Goal: Task Accomplishment & Management: Manage account settings

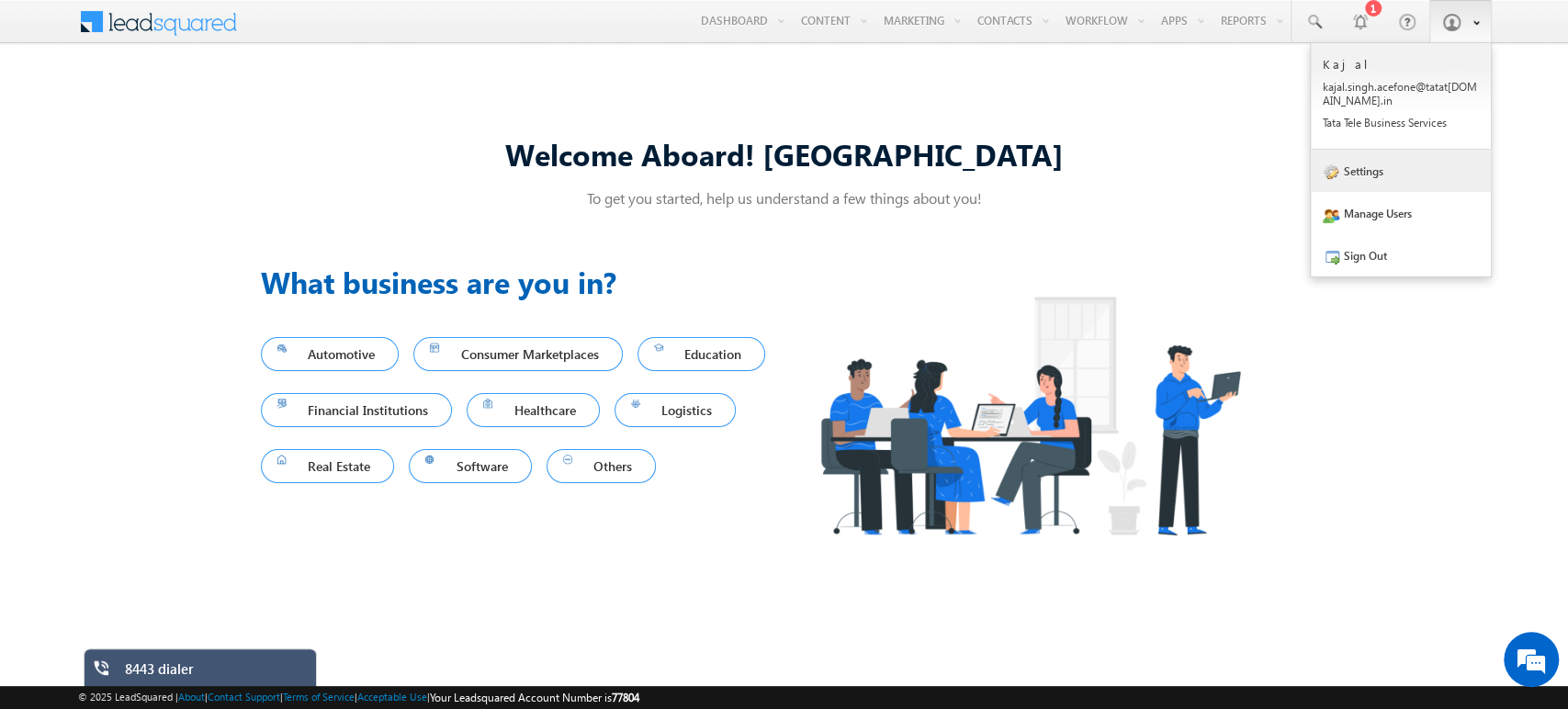
click at [1382, 181] on link "Settings" at bounding box center [1401, 171] width 180 height 42
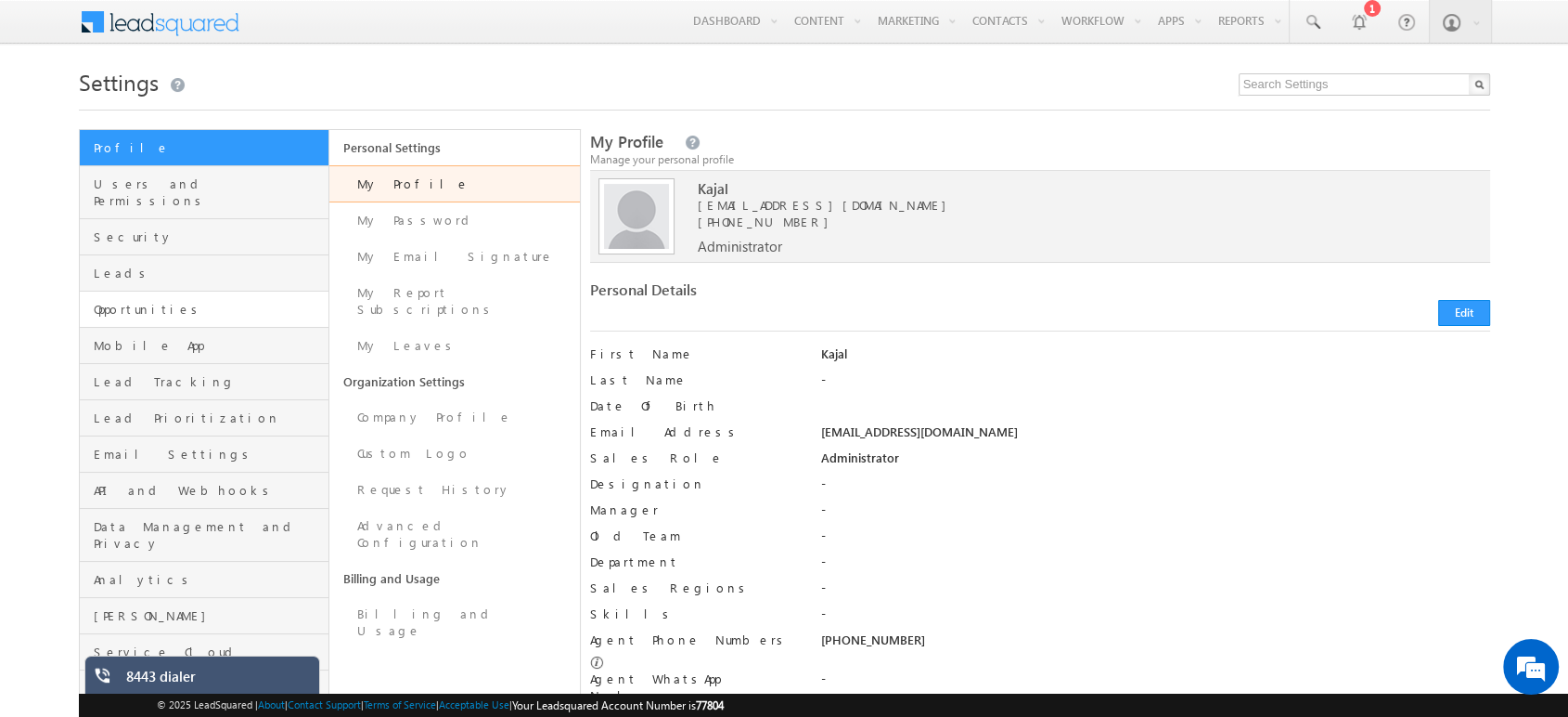
click at [128, 301] on link "Opportunities" at bounding box center [204, 310] width 249 height 36
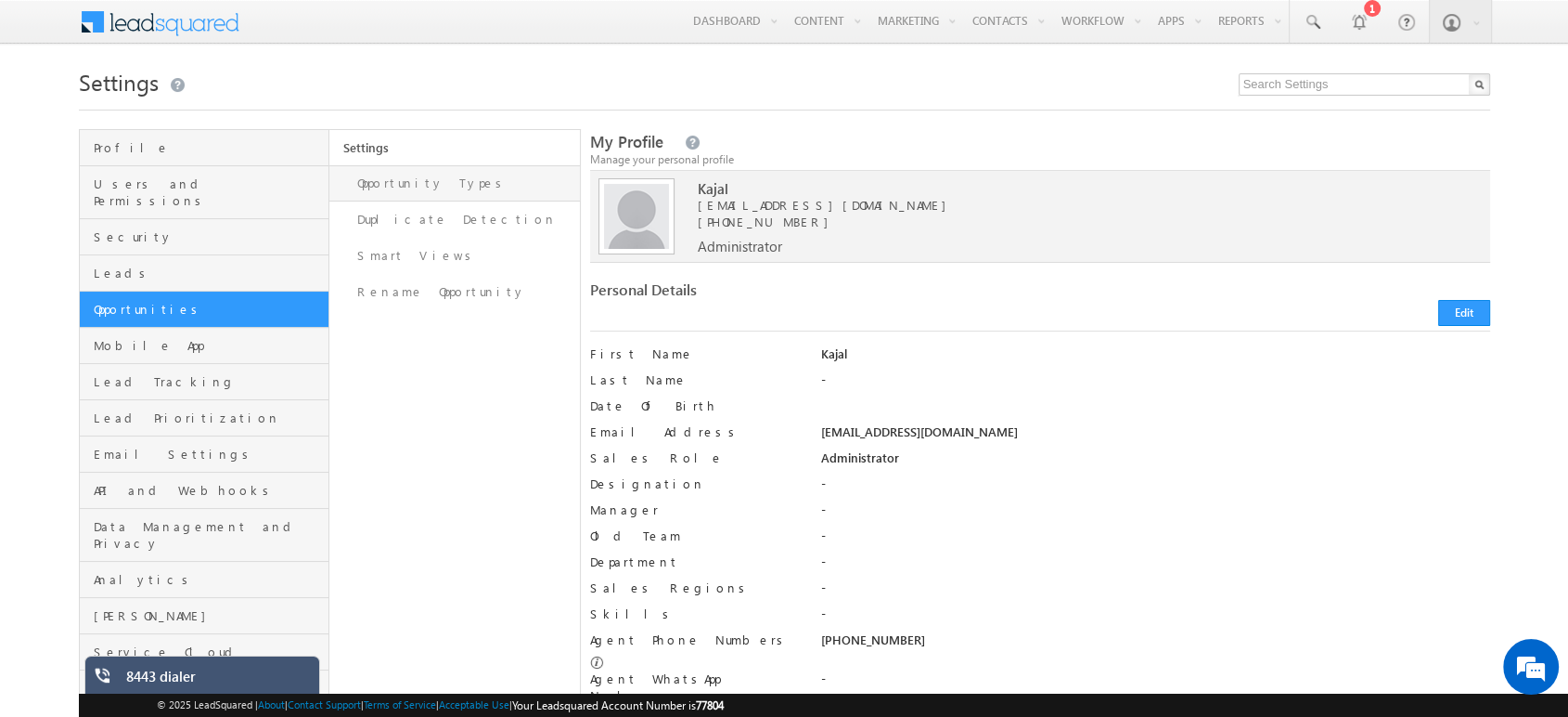
click at [421, 185] on link "Opportunity Types" at bounding box center [455, 182] width 250 height 36
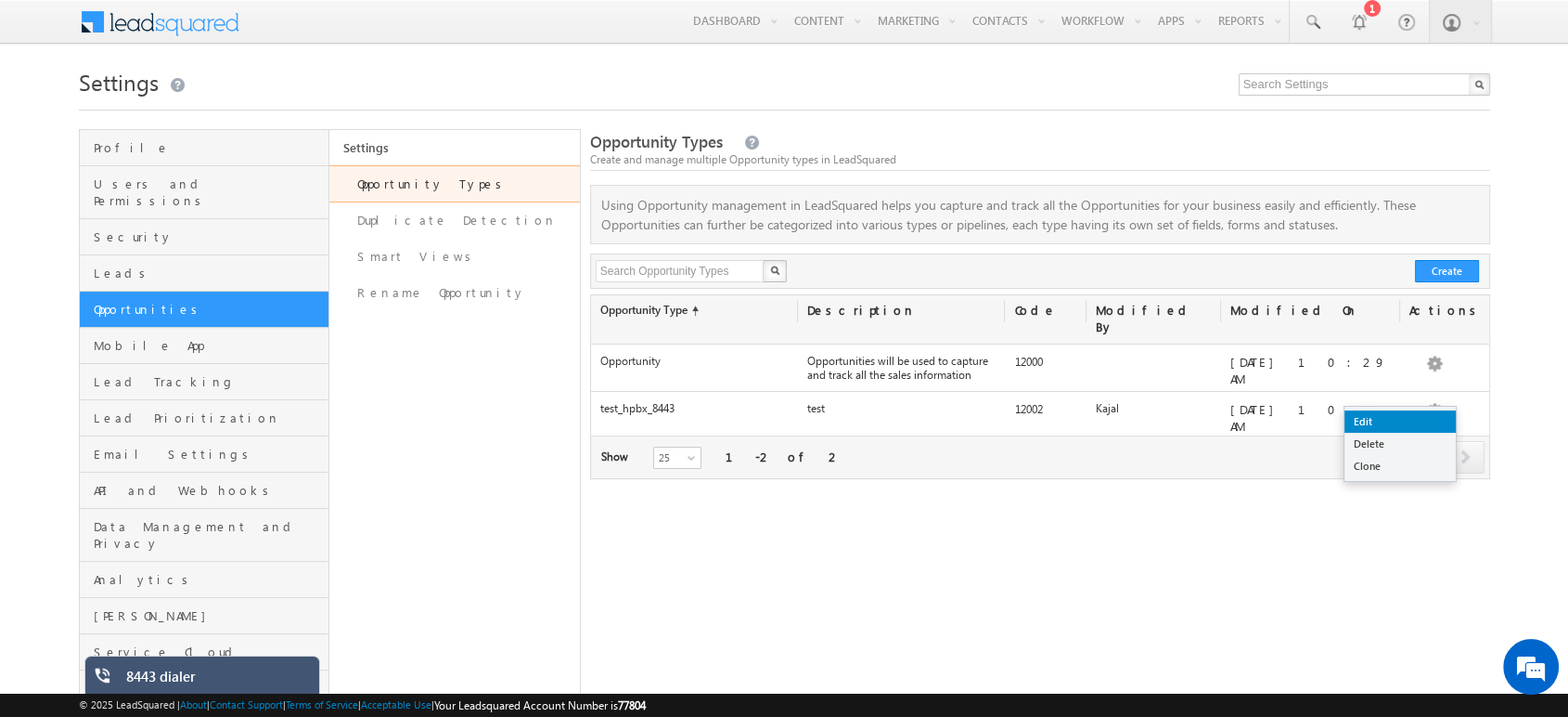
click at [1409, 416] on link "Edit" at bounding box center [1400, 421] width 112 height 22
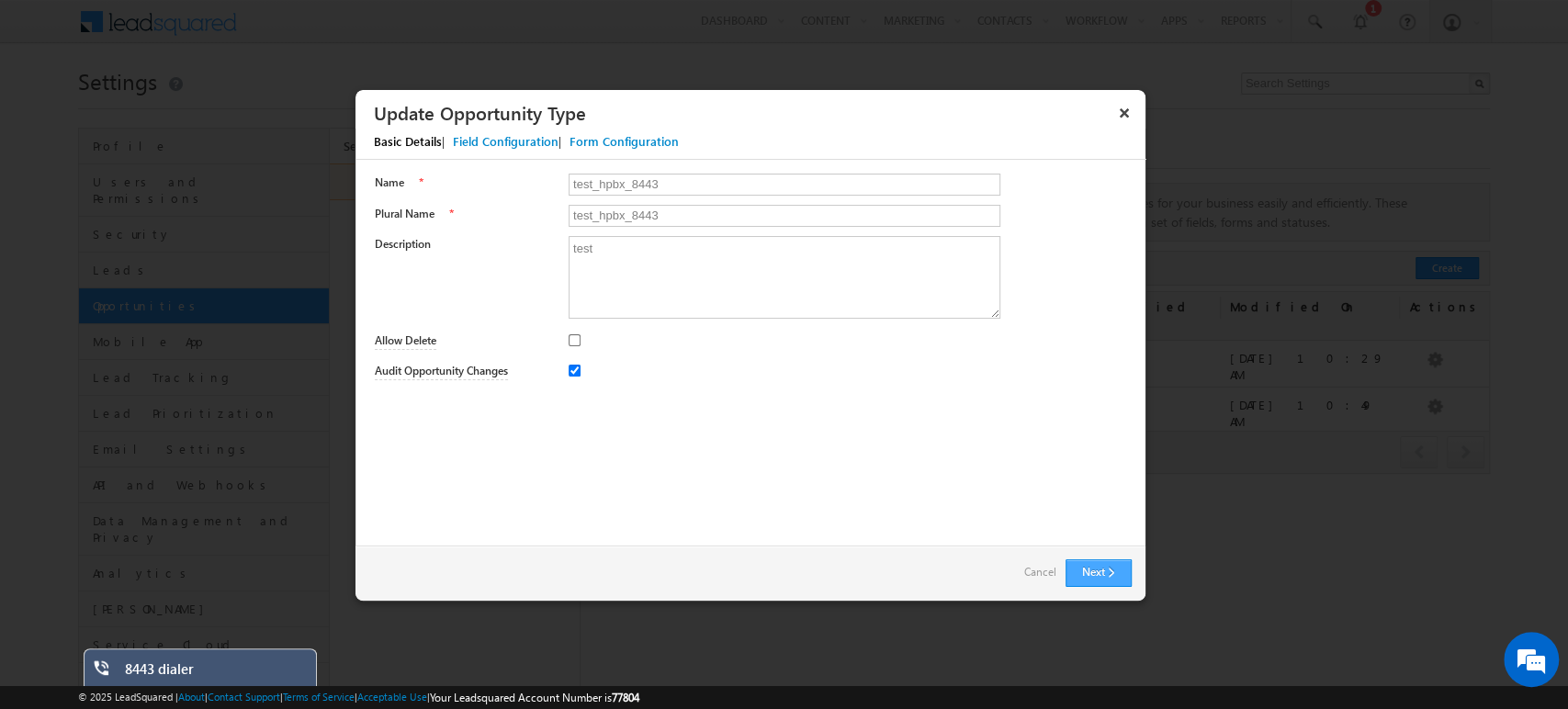
click at [1101, 578] on button "Next" at bounding box center [1098, 573] width 66 height 28
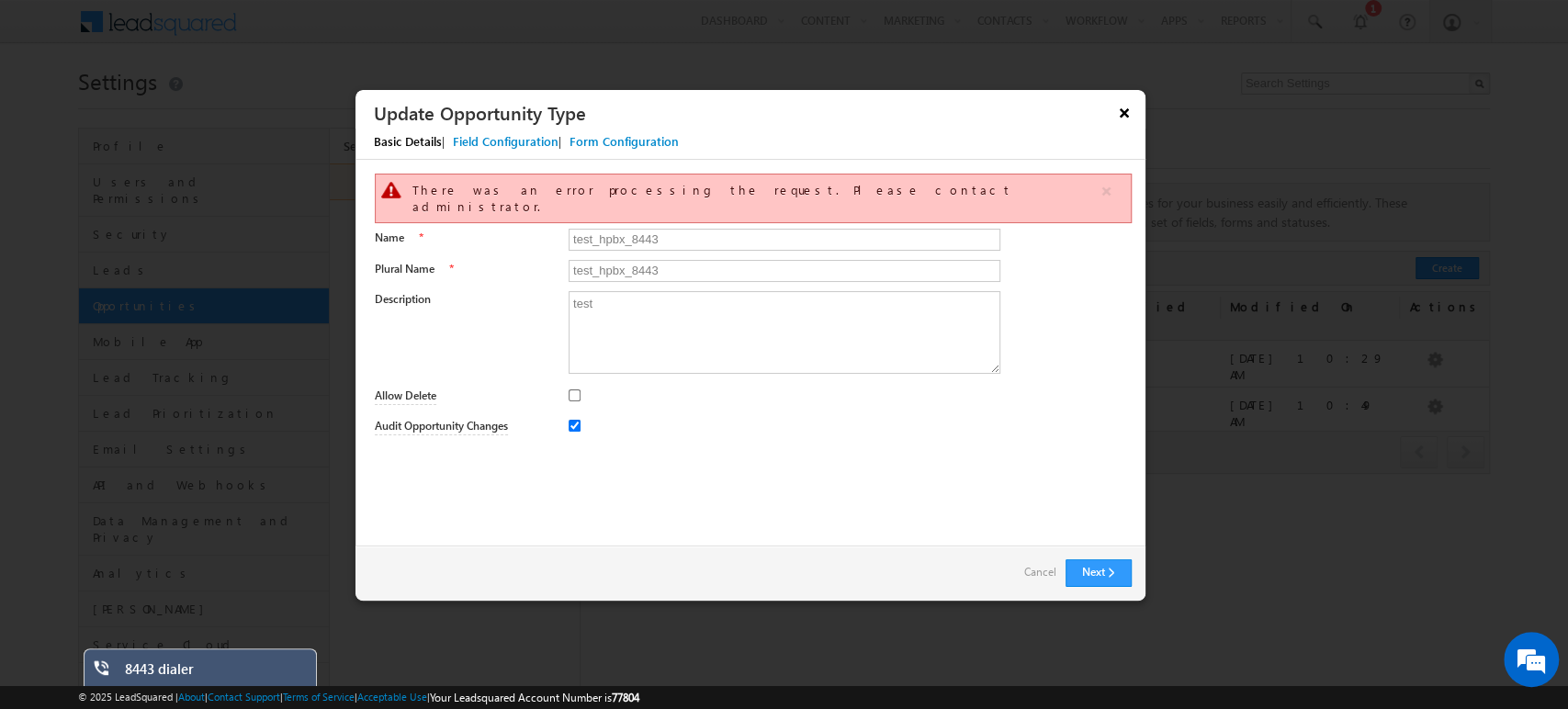
click at [1126, 113] on button "×" at bounding box center [1124, 111] width 30 height 32
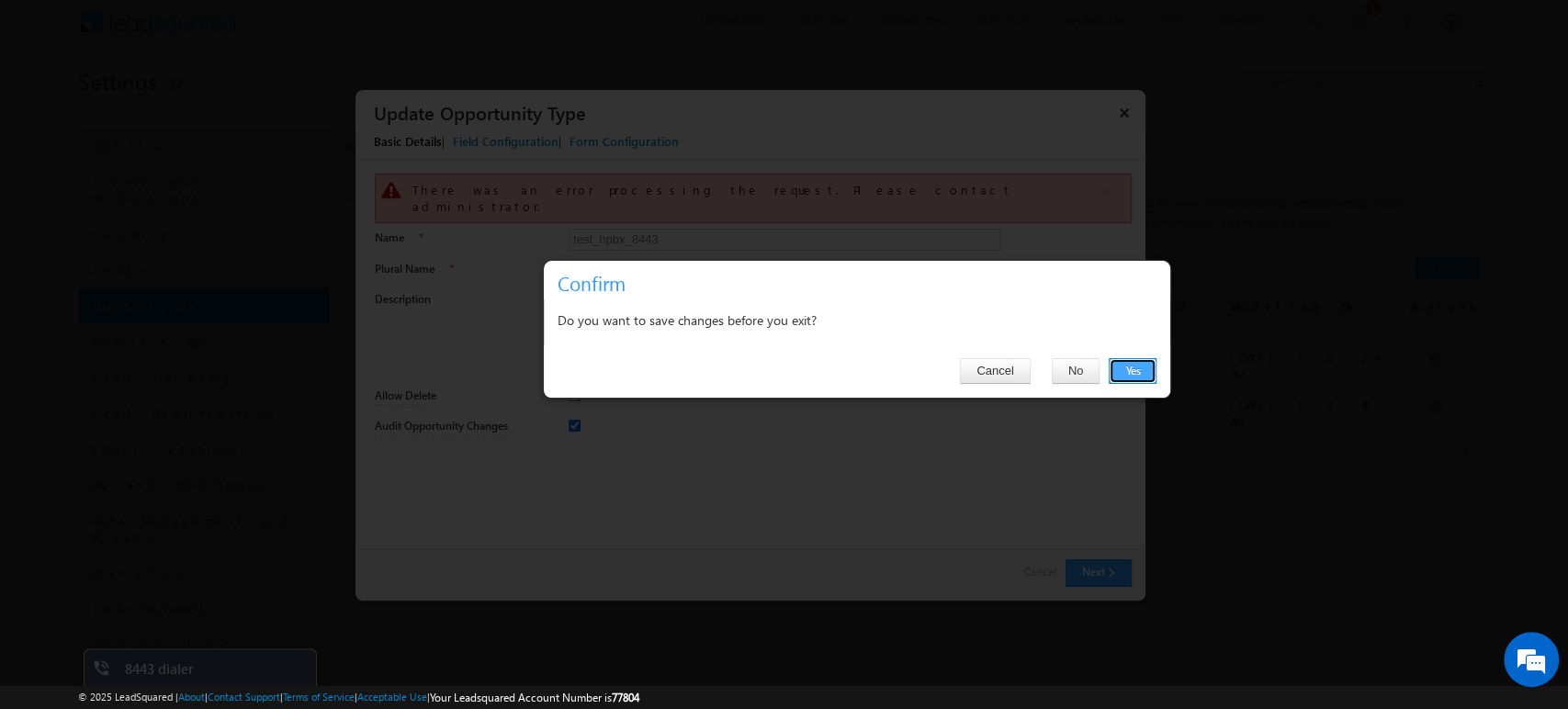
click at [1123, 373] on button "Yes" at bounding box center [1132, 370] width 48 height 26
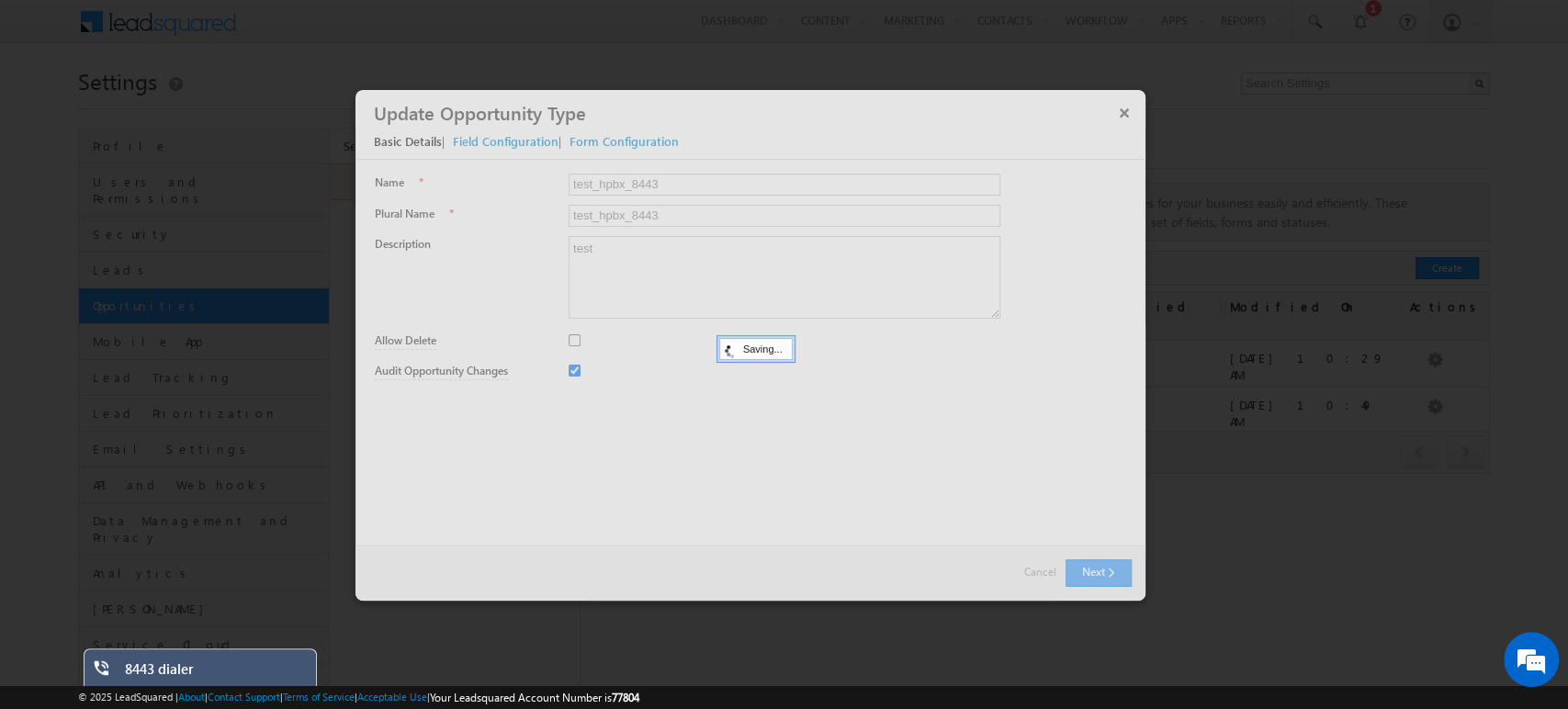
click at [1124, 109] on div at bounding box center [749, 345] width 790 height 510
click at [1124, 112] on div at bounding box center [749, 345] width 790 height 510
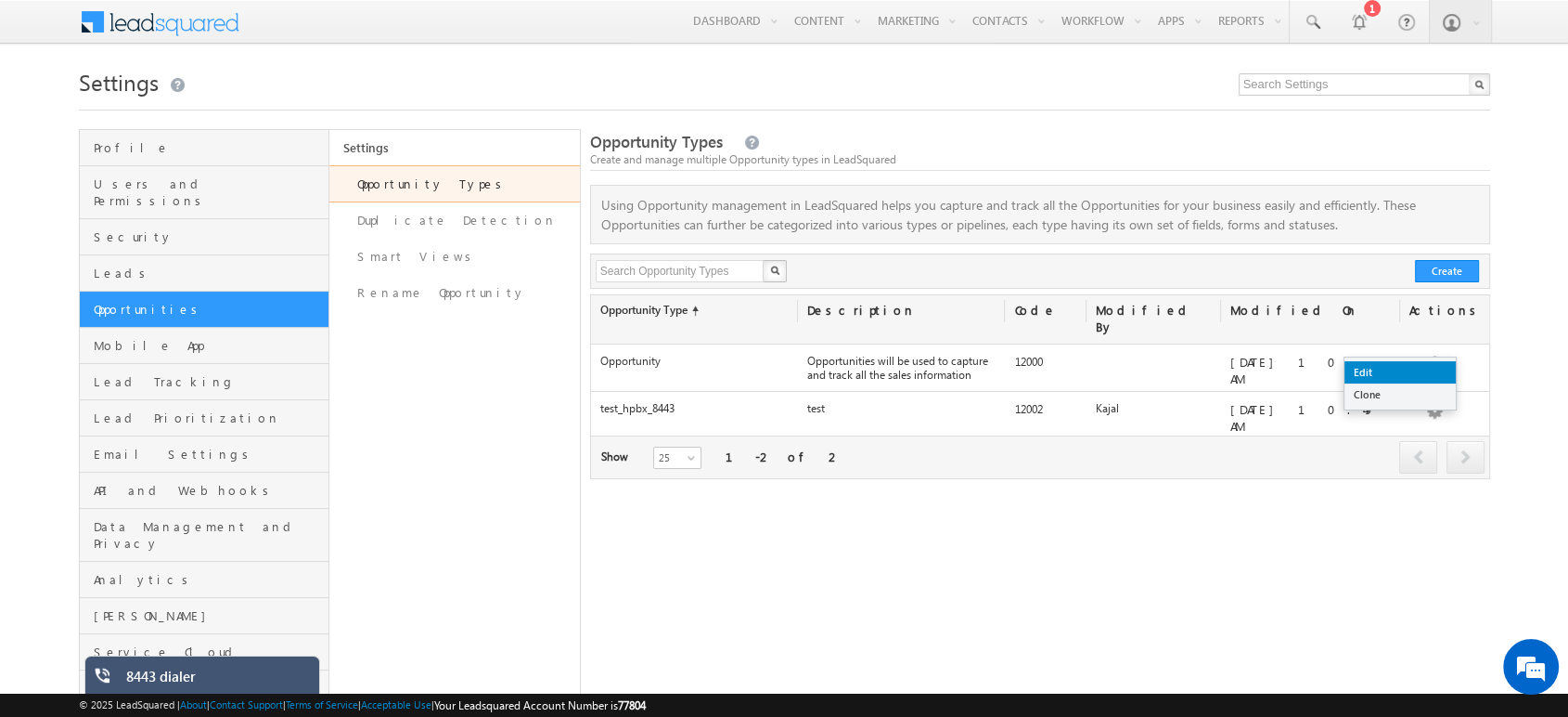
click at [1403, 365] on link "Edit" at bounding box center [1400, 372] width 112 height 22
